Goal: Information Seeking & Learning: Learn about a topic

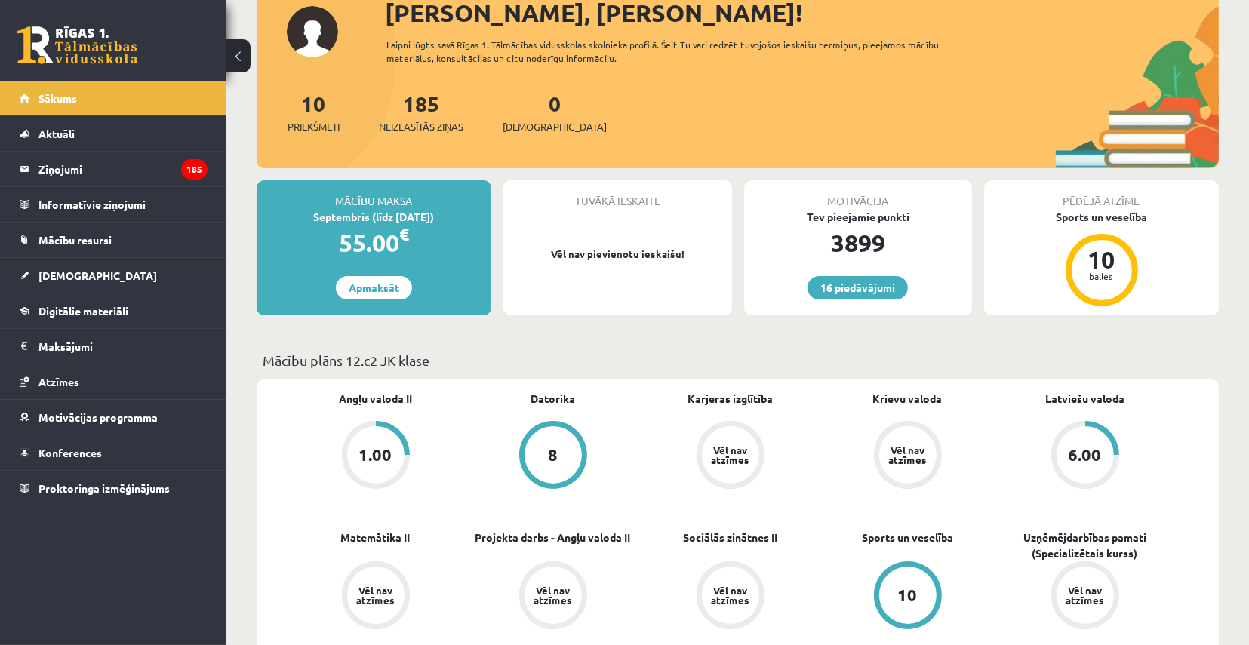
scroll to position [151, 0]
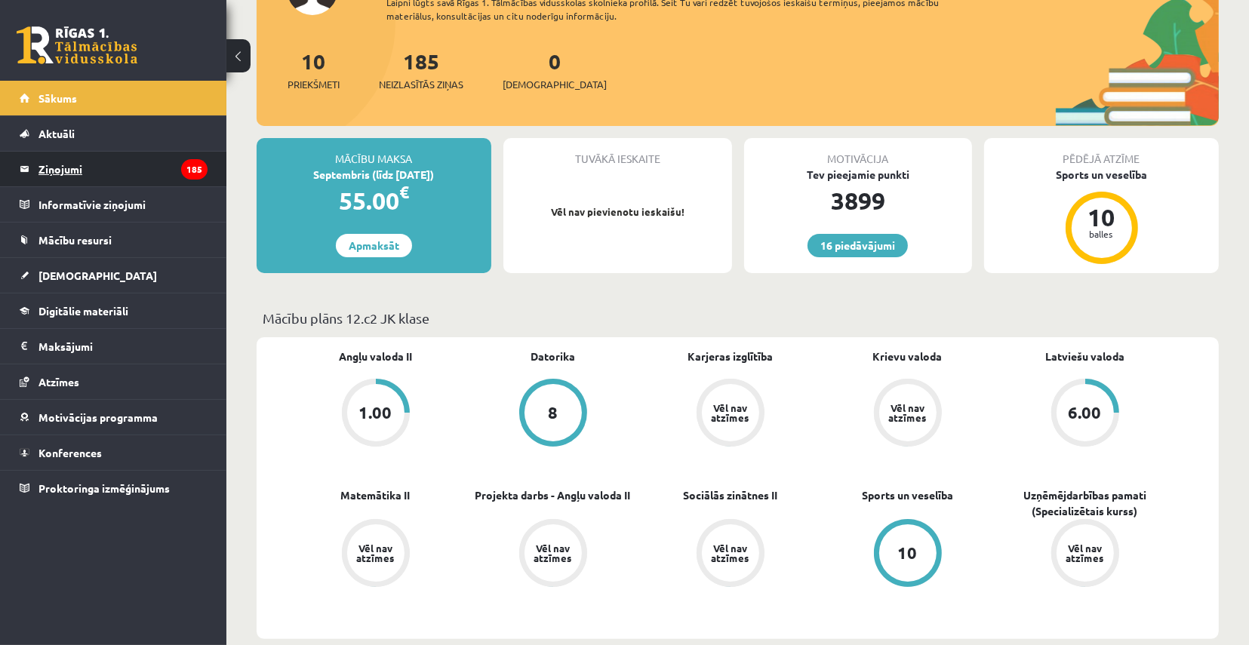
click at [97, 174] on legend "Ziņojumi 185" at bounding box center [122, 169] width 169 height 35
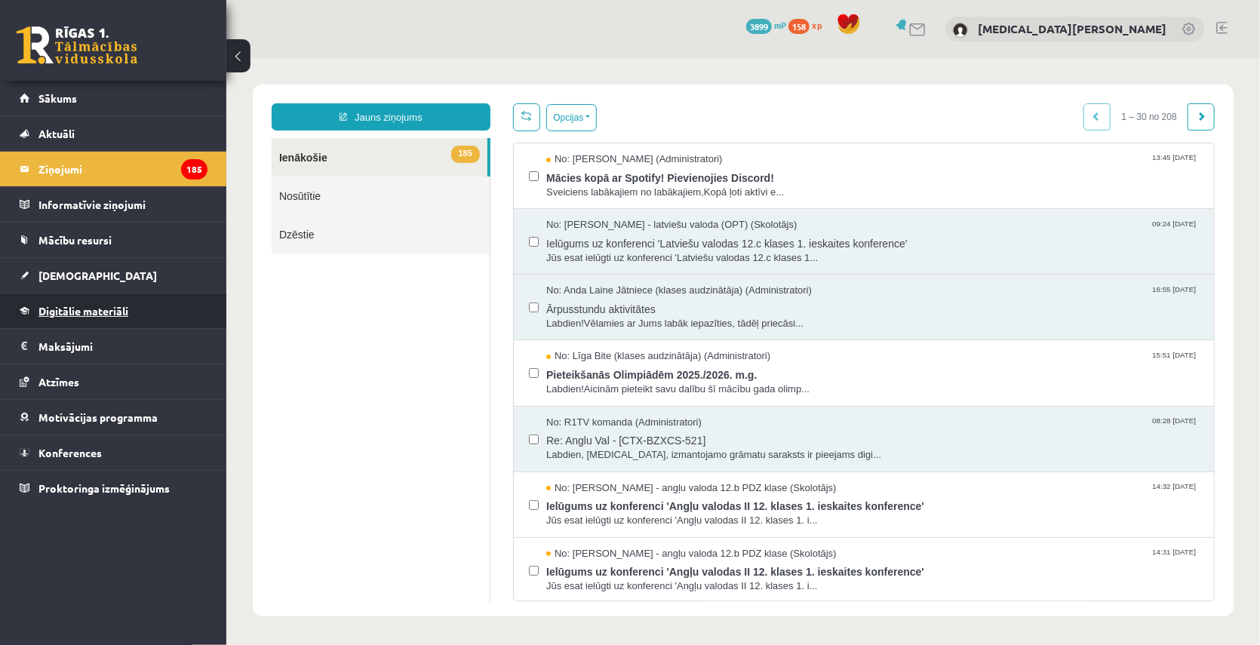
click at [88, 314] on span "Digitālie materiāli" at bounding box center [83, 311] width 90 height 14
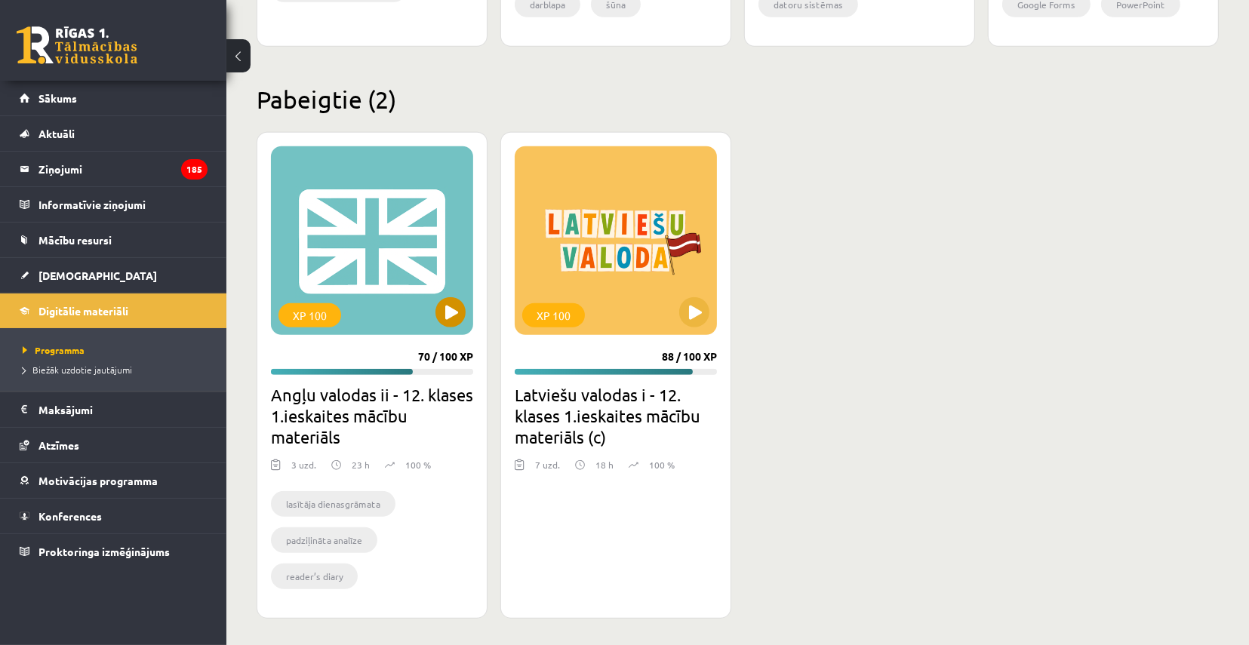
scroll to position [1330, 0]
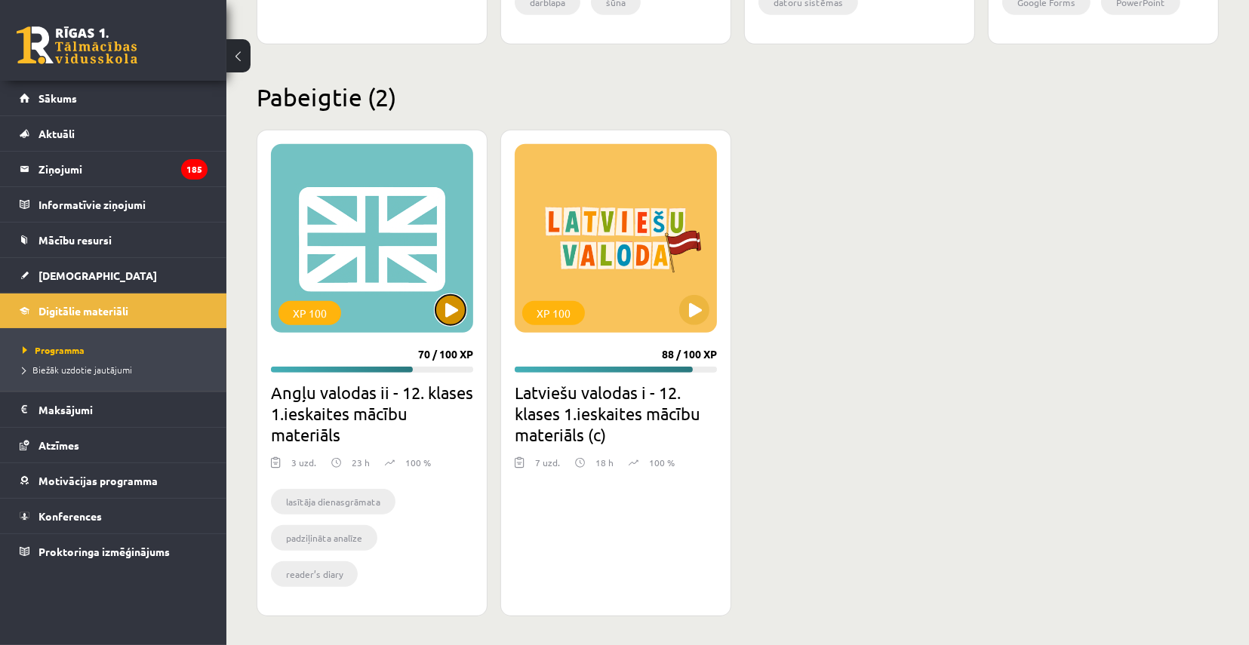
click at [445, 306] on button at bounding box center [450, 310] width 30 height 30
click at [337, 501] on li "lasītāja dienasgrāmata" at bounding box center [333, 502] width 125 height 26
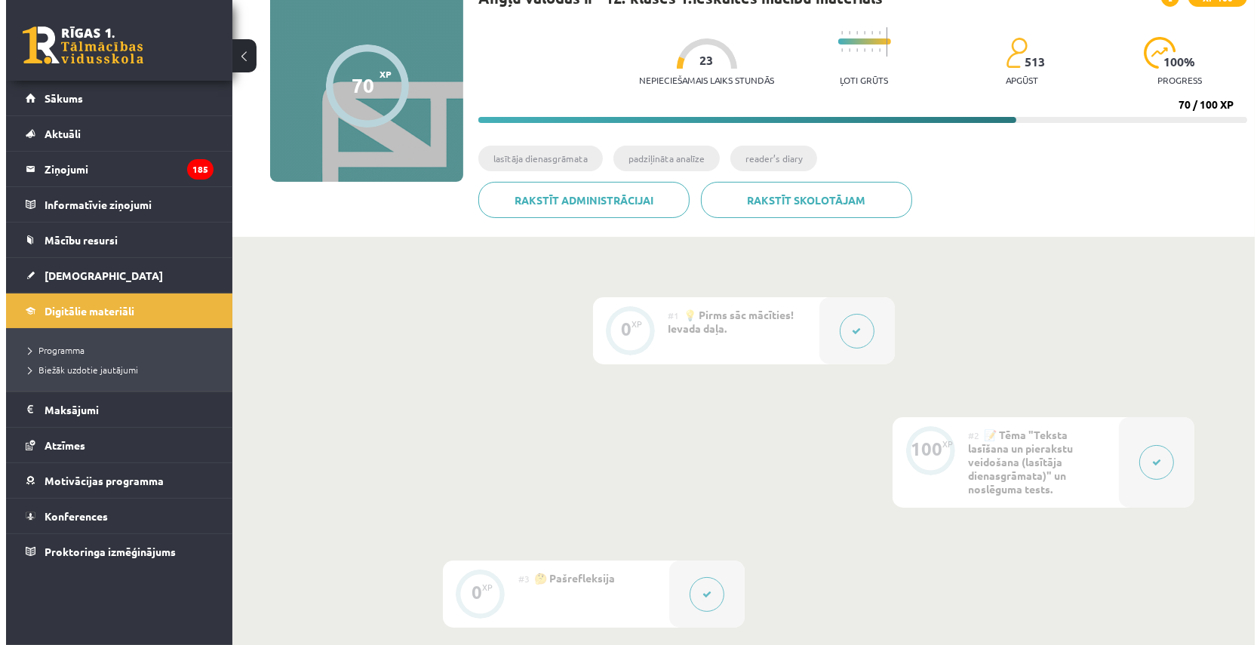
scroll to position [374, 0]
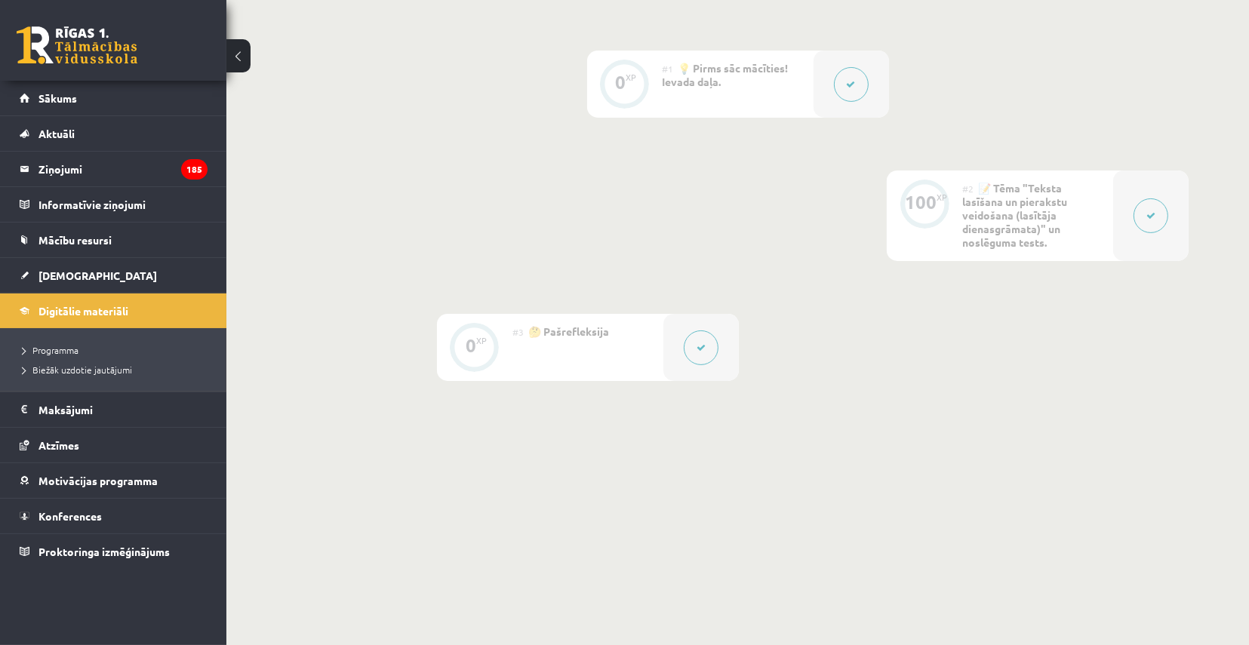
click at [670, 342] on div at bounding box center [700, 347] width 75 height 67
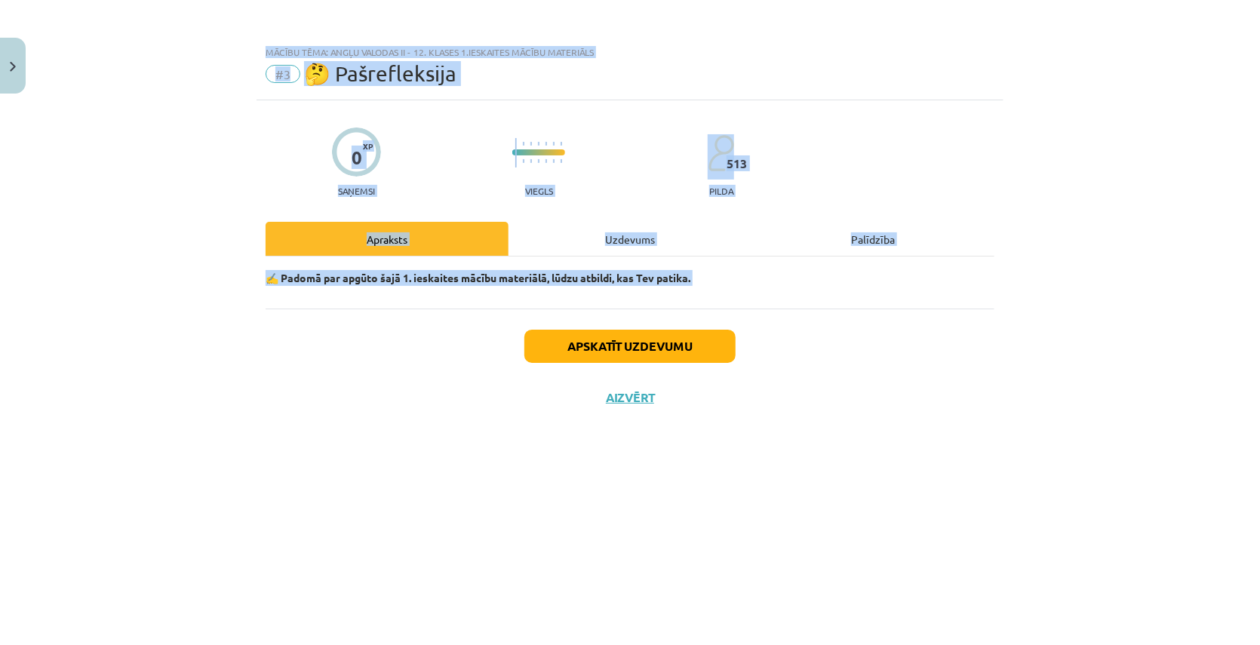
click at [688, 346] on div "Mācību tēma: Angļu valodas ii - 12. klases 1.ieskaites mācību materiāls #3 🤔 Pa…" at bounding box center [630, 322] width 1260 height 645
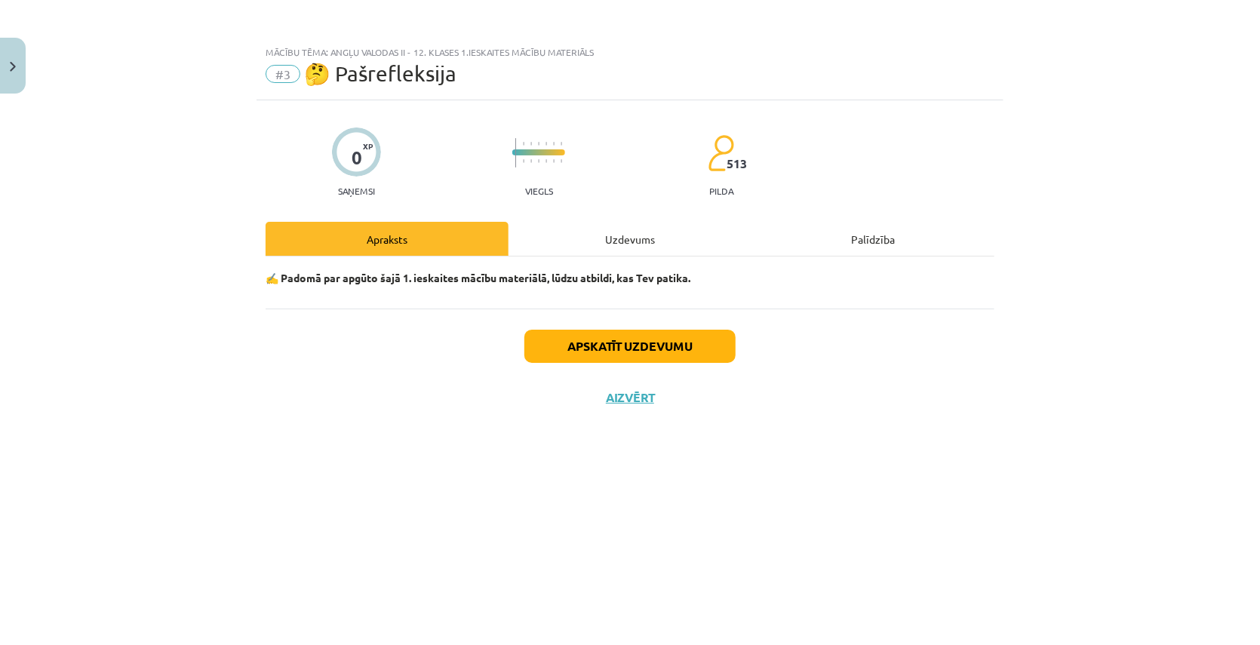
click at [605, 386] on div "Apskatīt uzdevumu Aizvērt" at bounding box center [630, 362] width 729 height 106
click at [629, 394] on button "Aizvērt" at bounding box center [629, 397] width 57 height 15
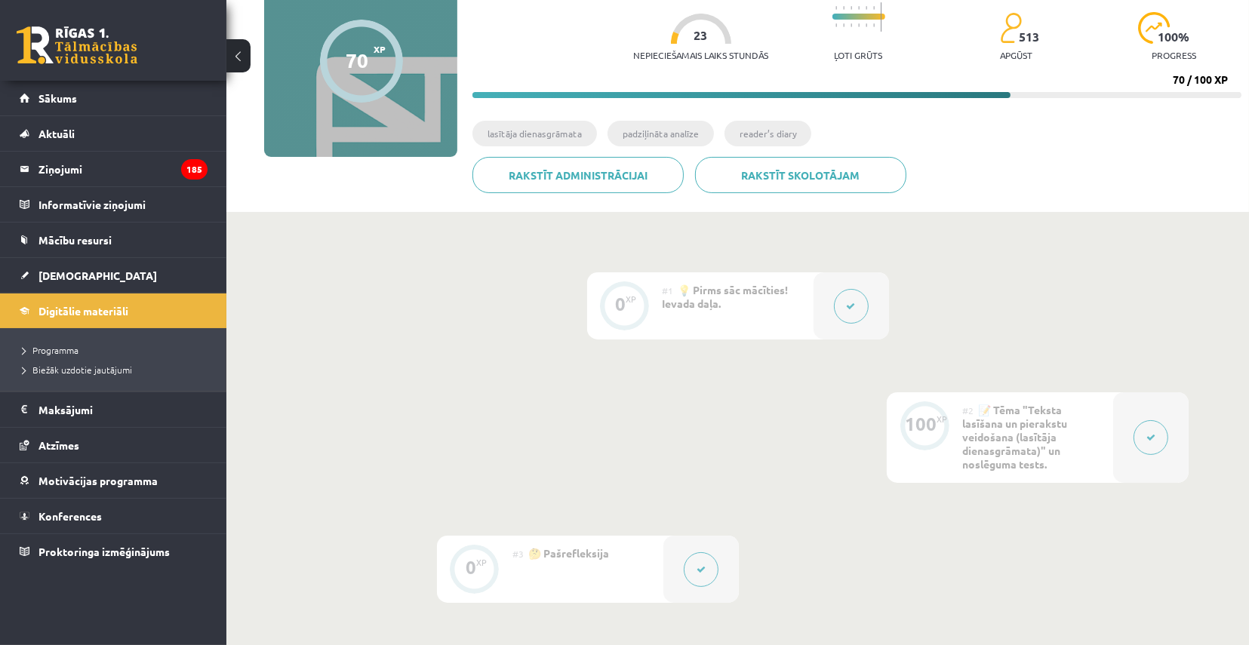
scroll to position [0, 0]
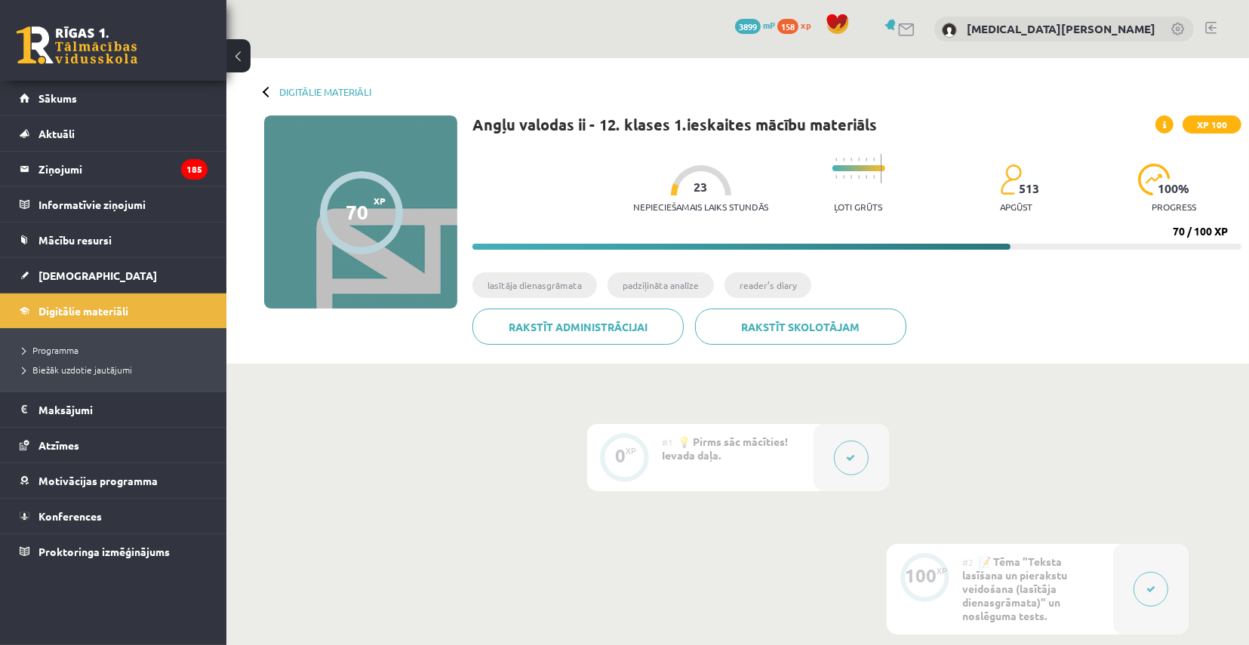
click at [269, 90] on div at bounding box center [268, 91] width 11 height 11
click at [287, 94] on link "Digitālie materiāli" at bounding box center [325, 91] width 92 height 11
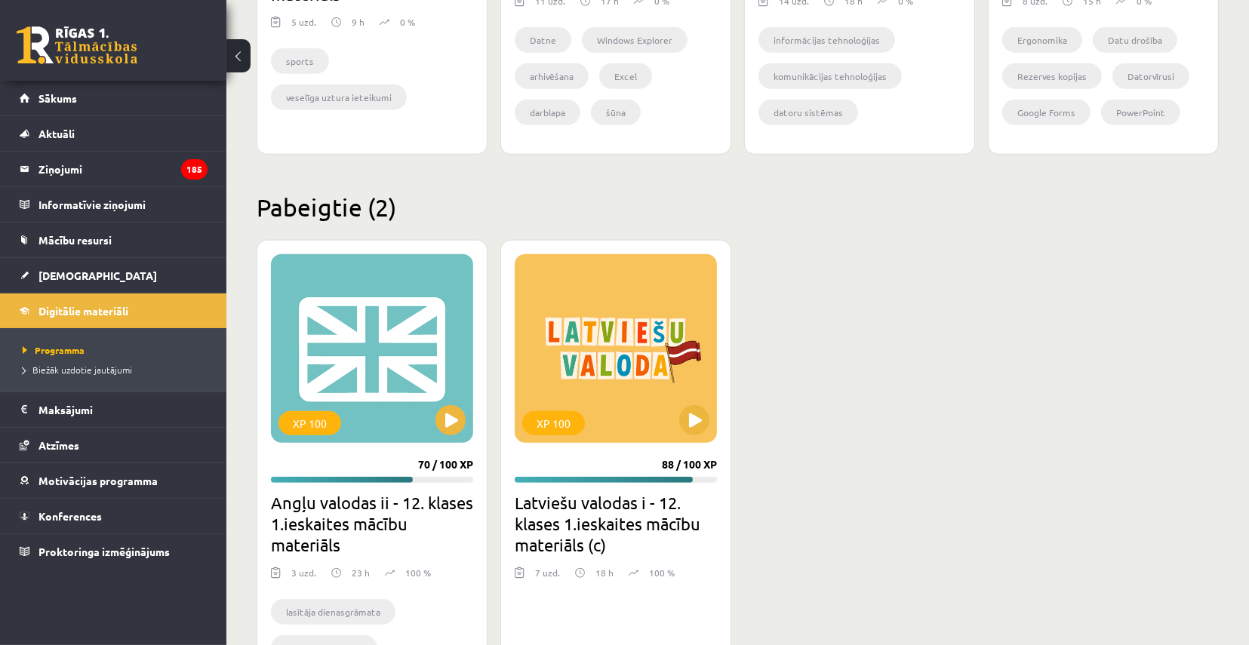
scroll to position [1330, 0]
